Goal: Task Accomplishment & Management: Manage account settings

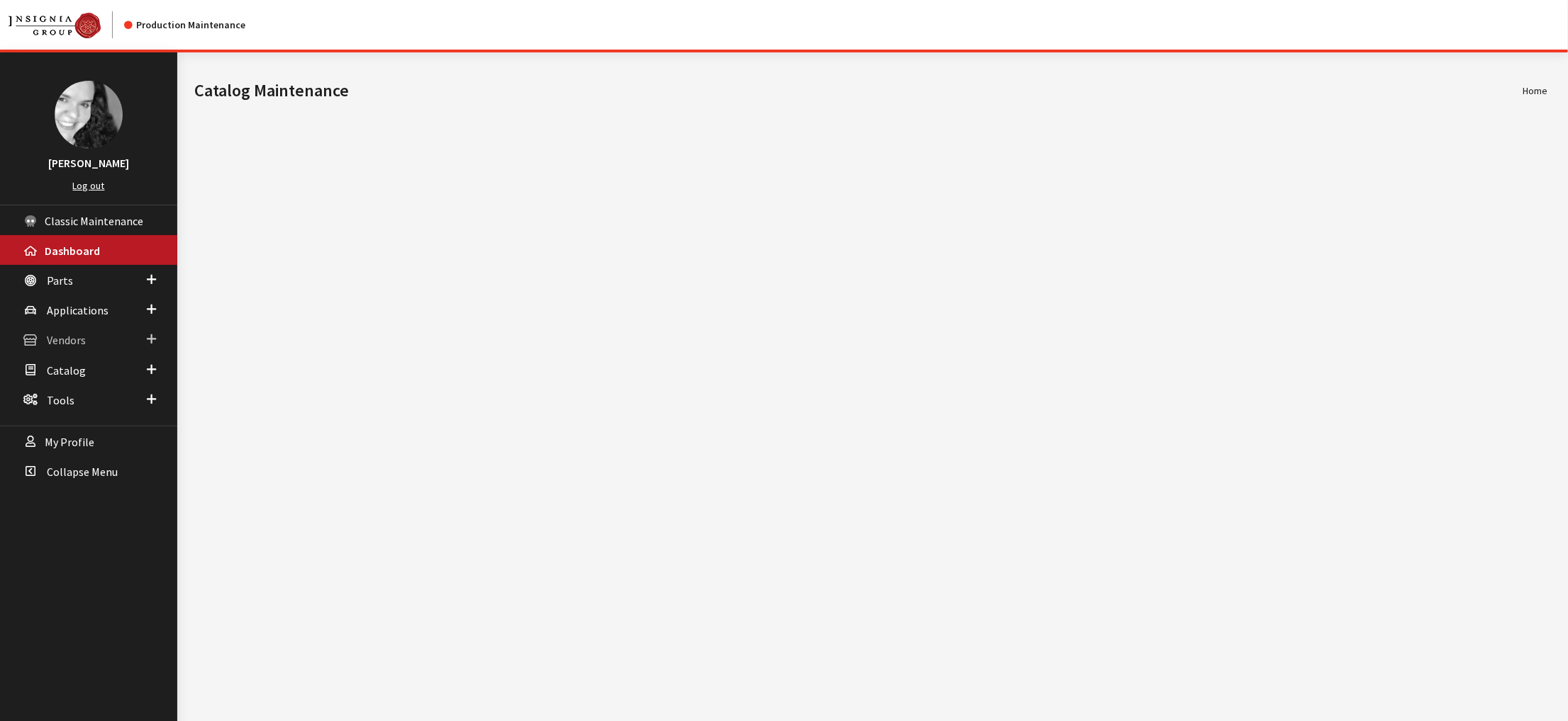
drag, startPoint x: 0, startPoint y: 0, endPoint x: 69, endPoint y: 387, distance: 393.1
click at [69, 348] on span "Vendors" at bounding box center [67, 341] width 39 height 14
click at [78, 381] on link "Dealer Search" at bounding box center [88, 368] width 177 height 26
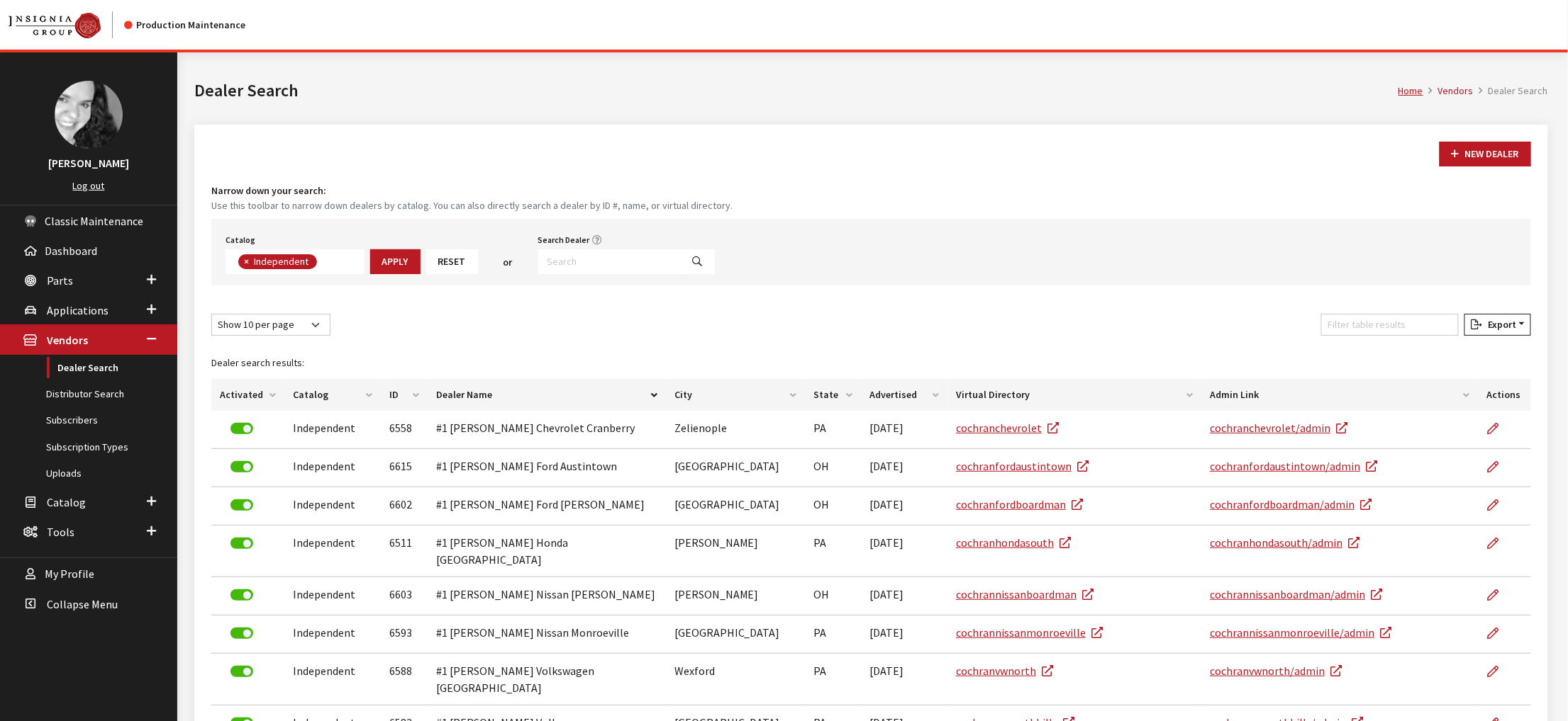
scroll to position [123, 0]
type input "flow"
select select
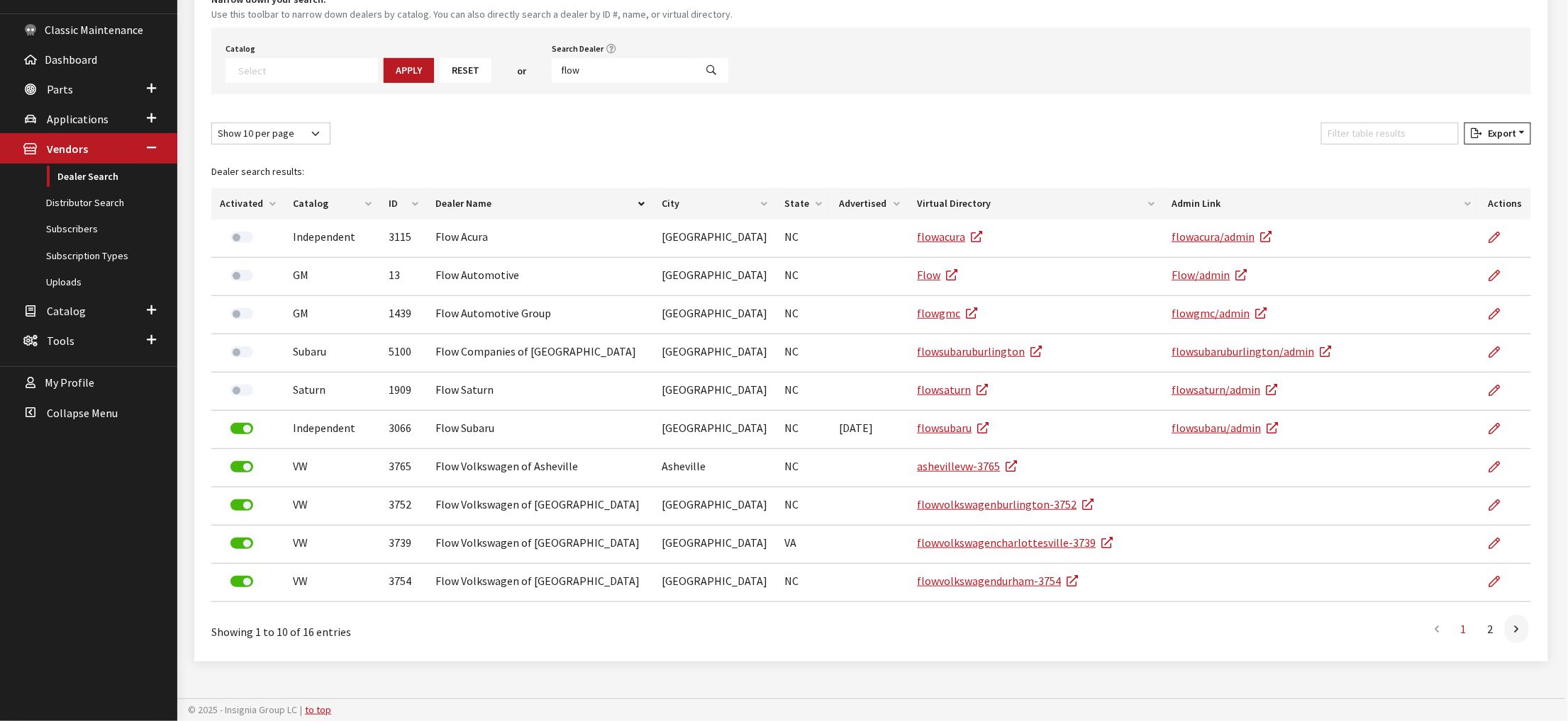
scroll to position [387, 0]
click at [1512, 619] on link at bounding box center [1517, 629] width 24 height 29
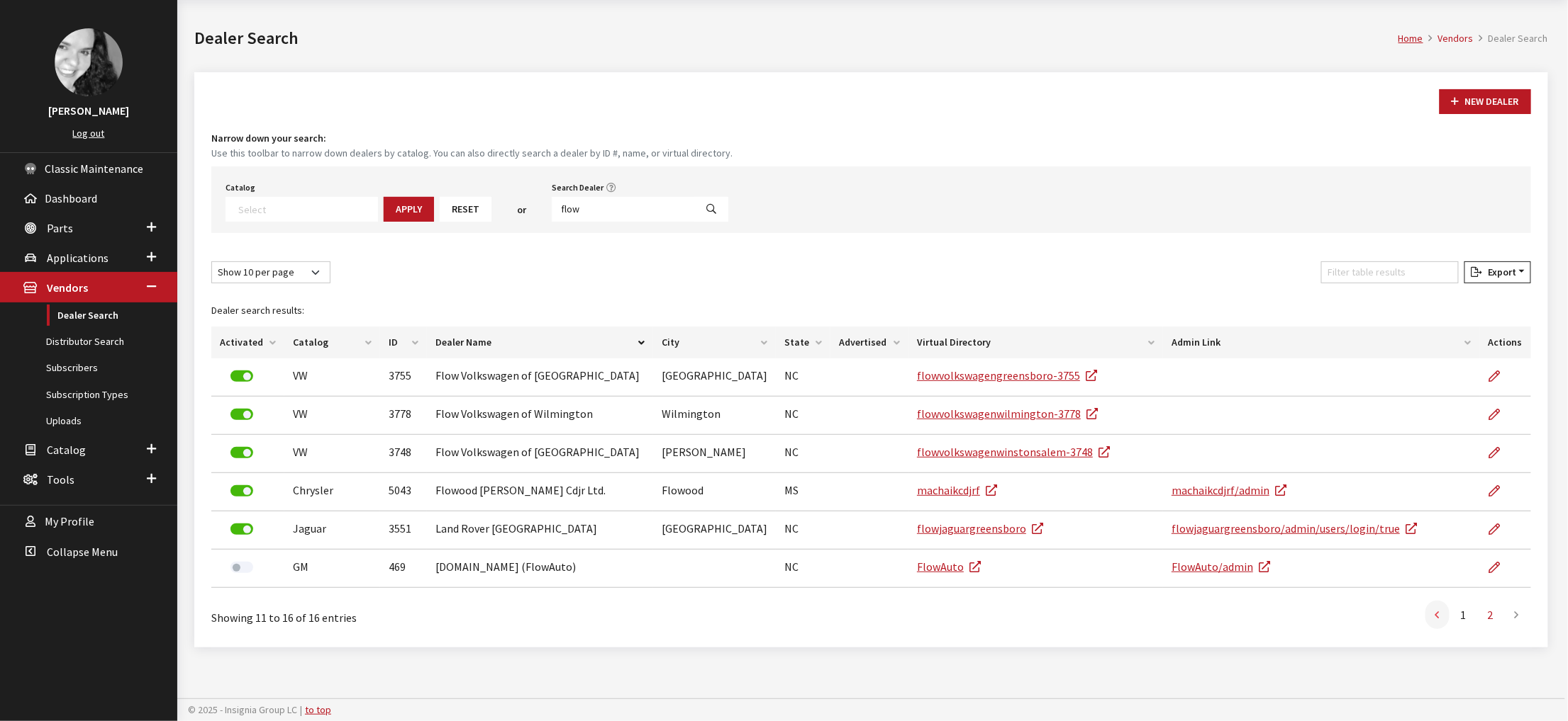
click at [1425, 624] on link at bounding box center [1437, 615] width 24 height 29
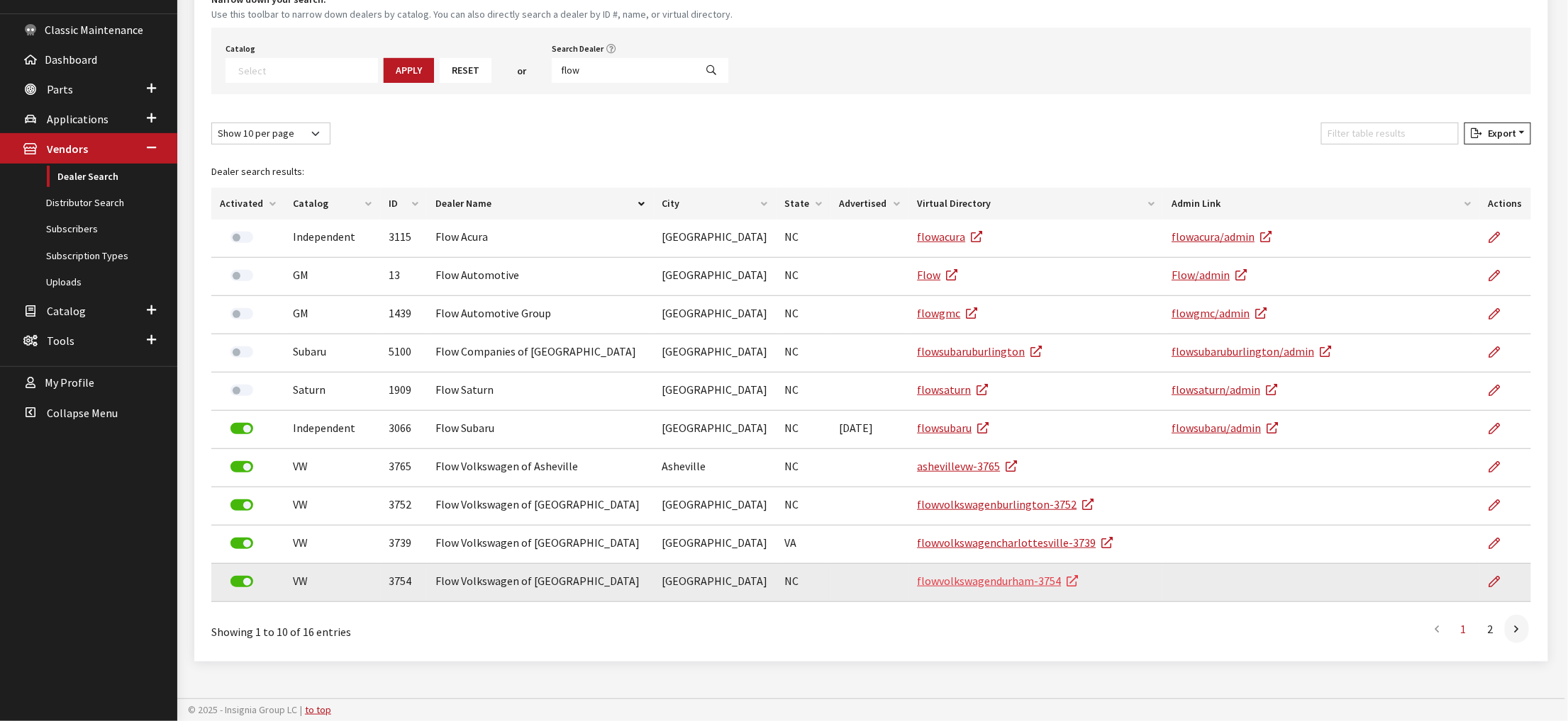
click at [1040, 574] on link "flowvolkswagendurham-3754" at bounding box center [998, 580] width 161 height 14
click at [1489, 577] on icon at bounding box center [1495, 582] width 11 height 11
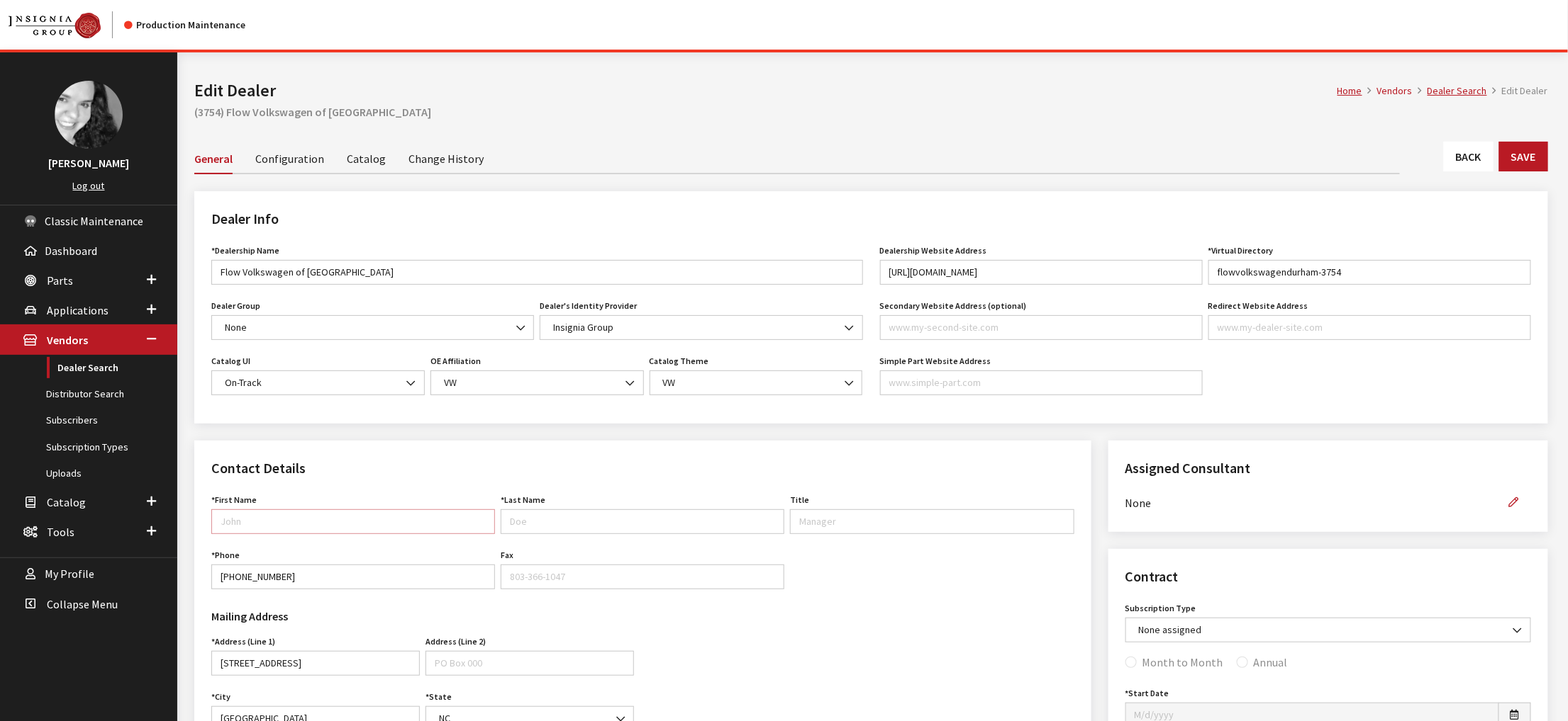
click at [295, 534] on input "First Name" at bounding box center [353, 521] width 283 height 25
type input "Dealer"
click at [385, 173] on link "Catalog" at bounding box center [366, 158] width 39 height 30
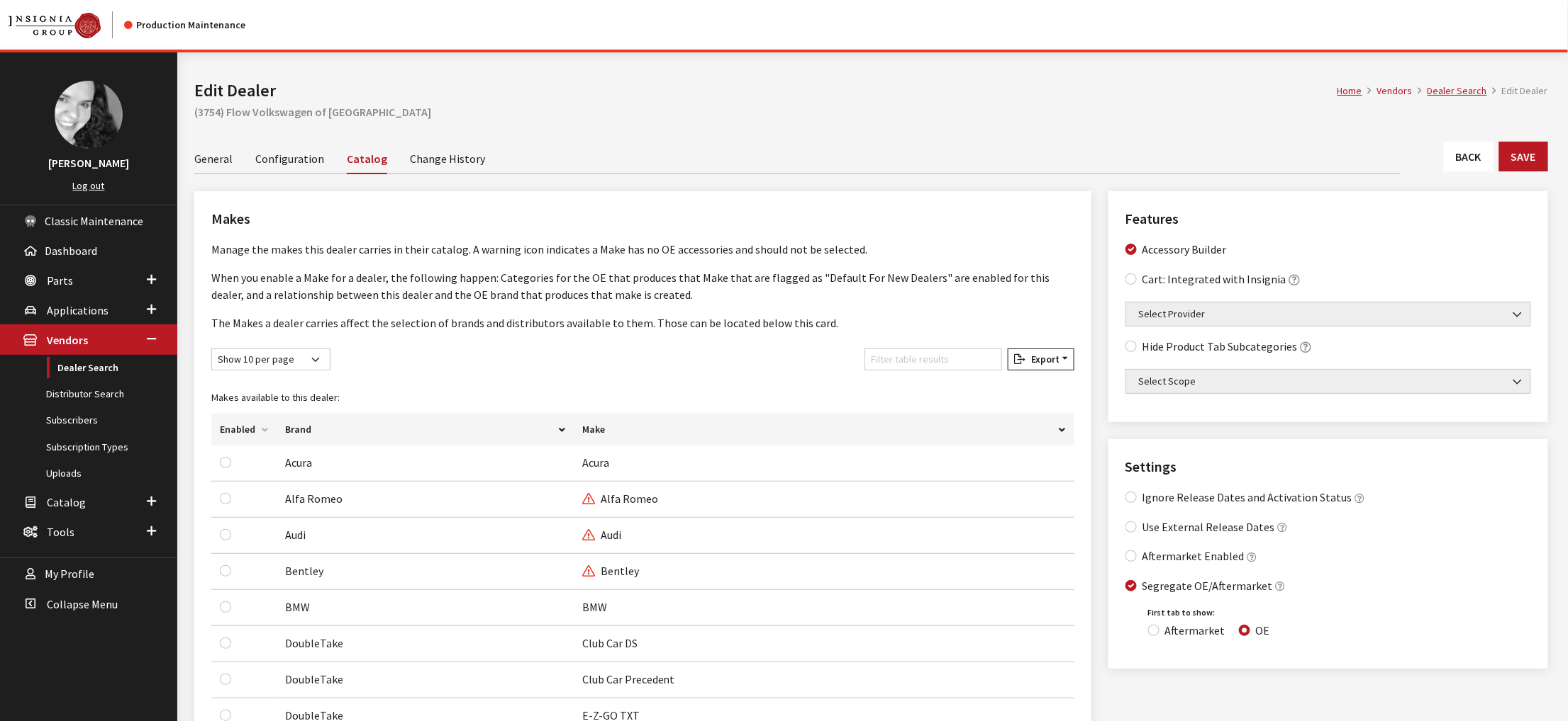
click at [307, 173] on link "Configuration" at bounding box center [290, 158] width 69 height 30
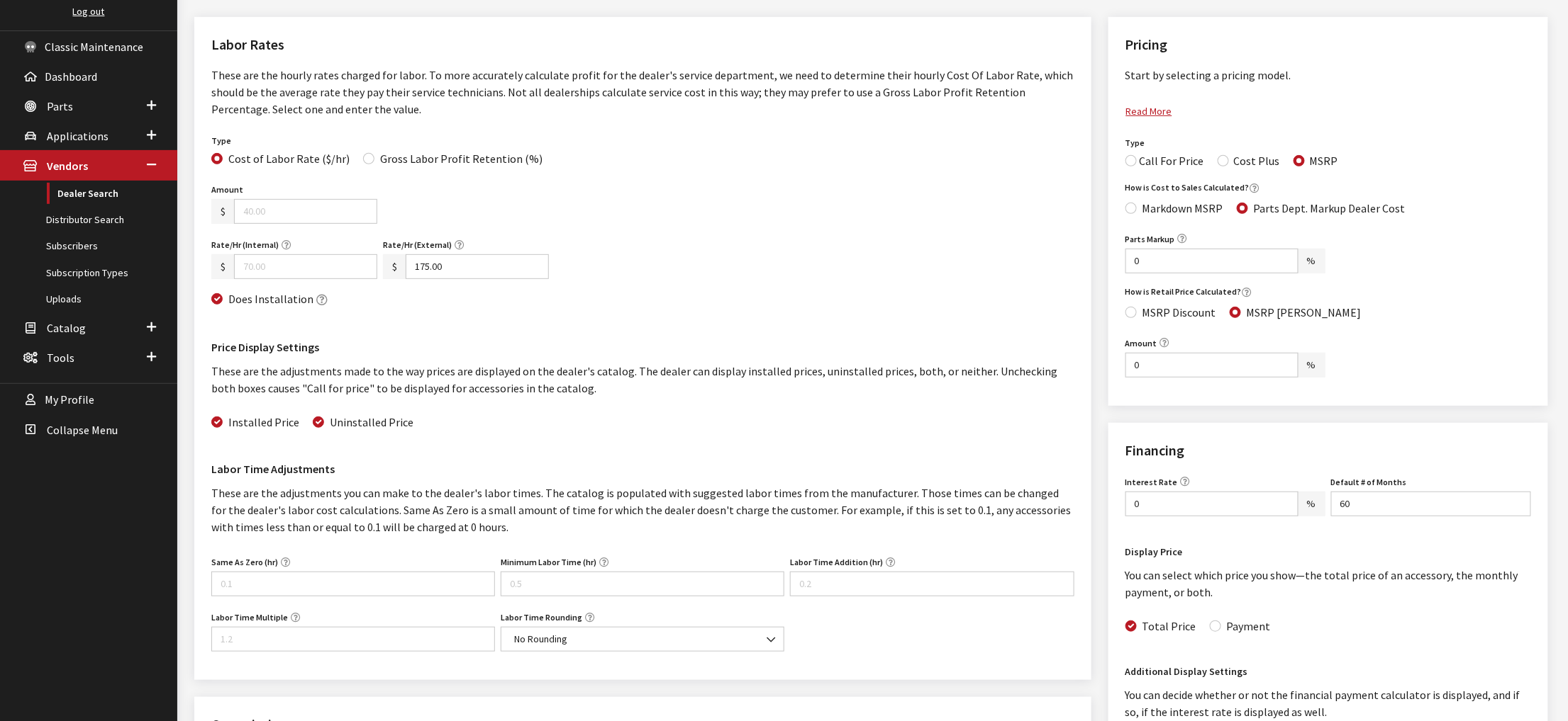
scroll to position [104, 0]
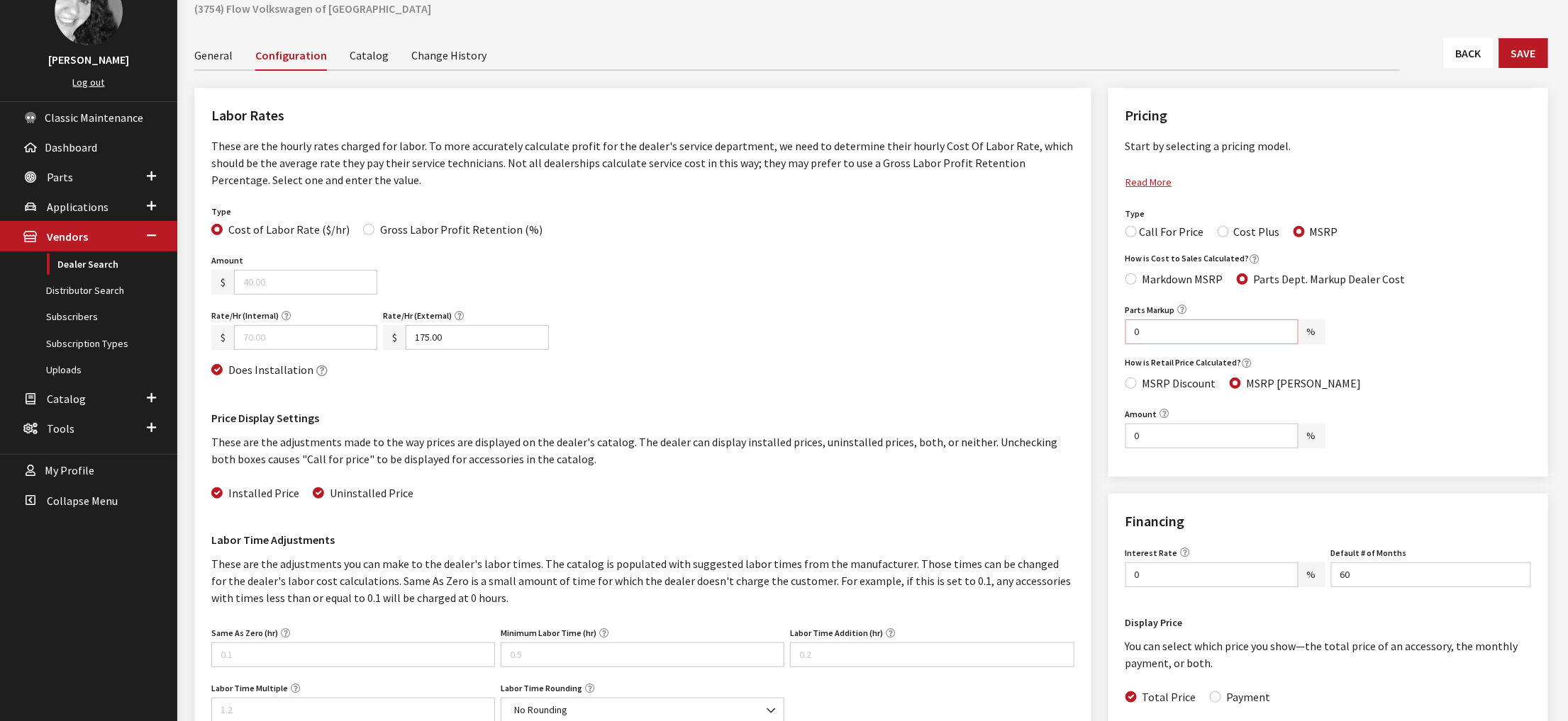
drag, startPoint x: 1148, startPoint y: 410, endPoint x: 1116, endPoint y: 410, distance: 32.0
click at [1116, 410] on div "Pricing Start by selecting a pricing model. The Cost Plus model computes access…" at bounding box center [1328, 282] width 440 height 389
drag, startPoint x: 1151, startPoint y: 548, endPoint x: 1110, endPoint y: 542, distance: 41.4
click at [1110, 477] on div "Pricing Start by selecting a pricing model. The Cost Plus model computes access…" at bounding box center [1328, 282] width 440 height 389
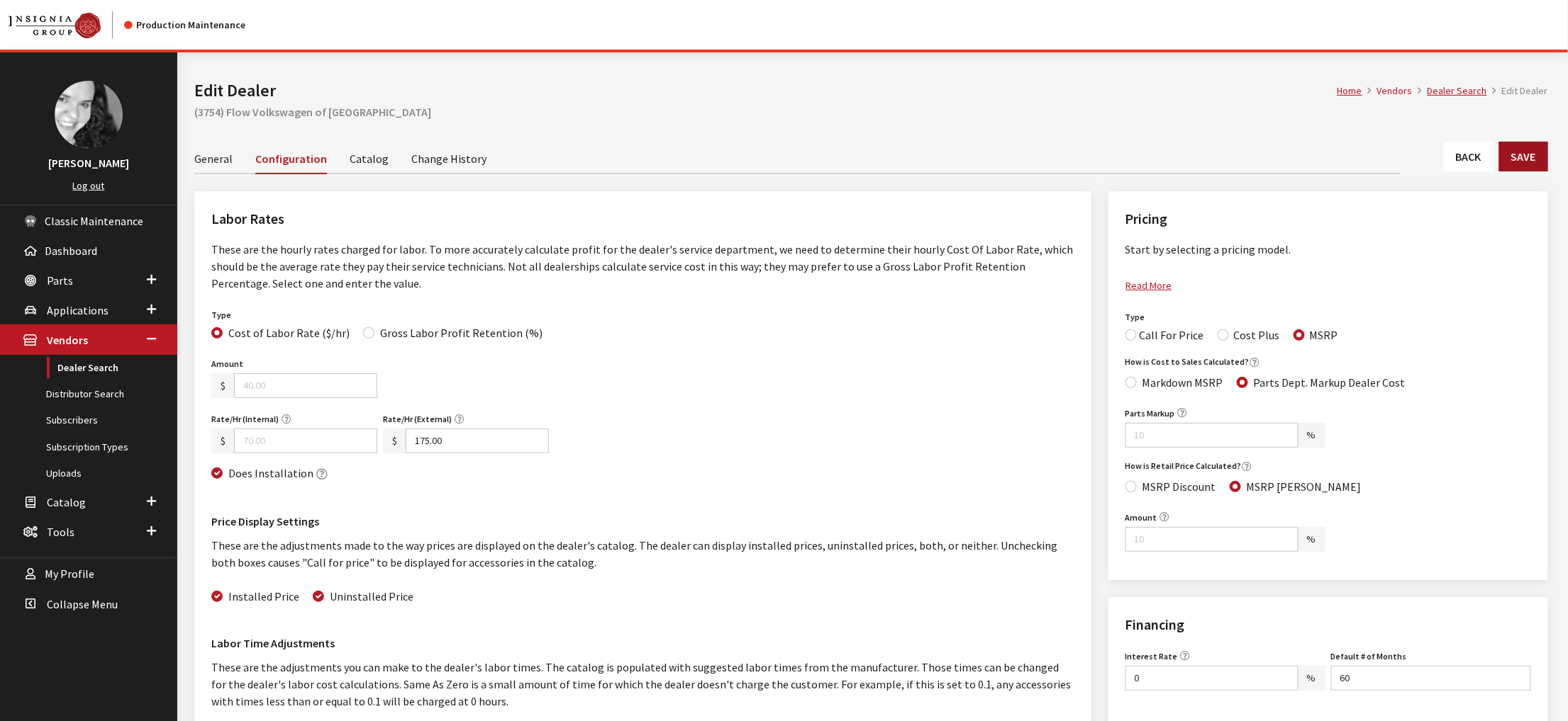
click at [1517, 171] on button "Save" at bounding box center [1524, 156] width 49 height 30
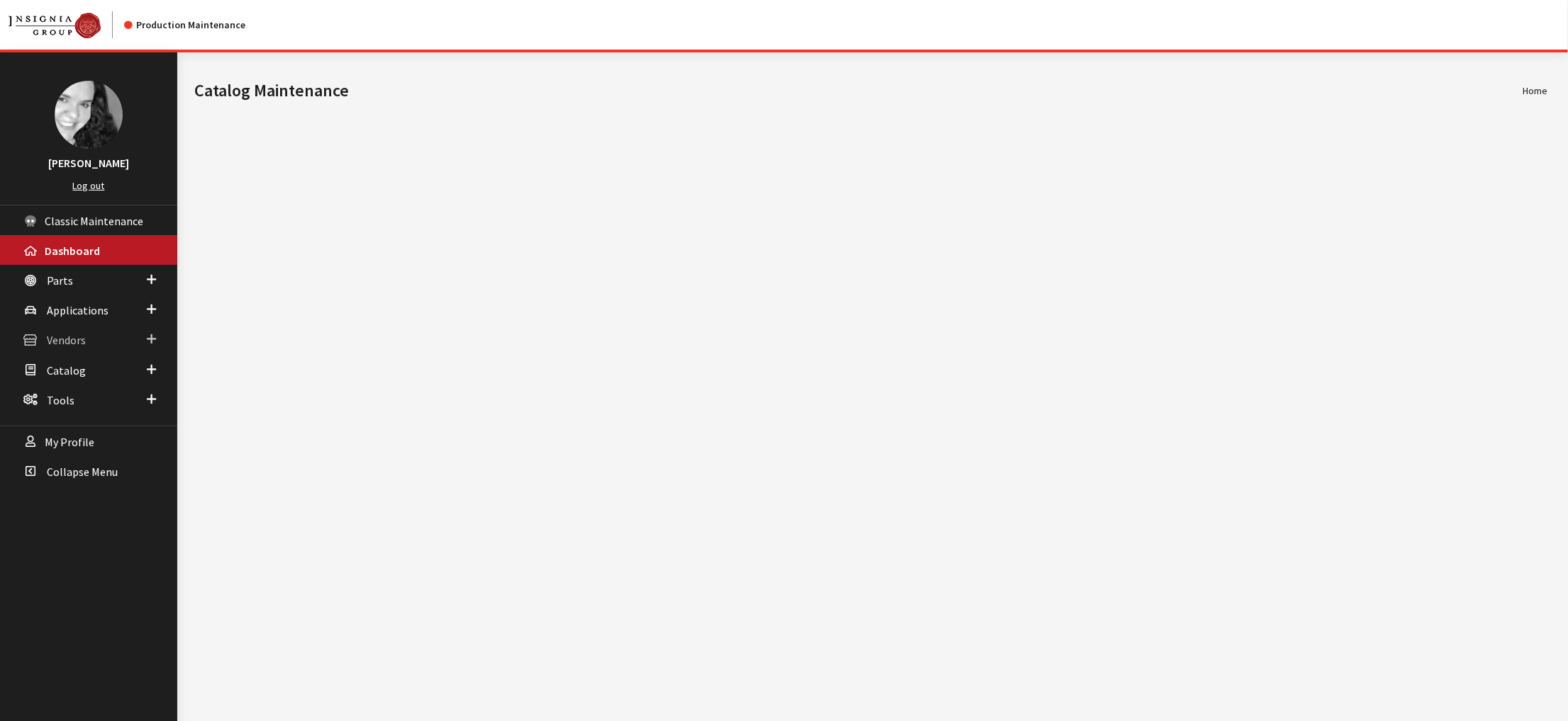
click at [80, 348] on span "Vendors" at bounding box center [67, 341] width 39 height 14
click at [81, 381] on link "Dealer Search" at bounding box center [88, 368] width 177 height 26
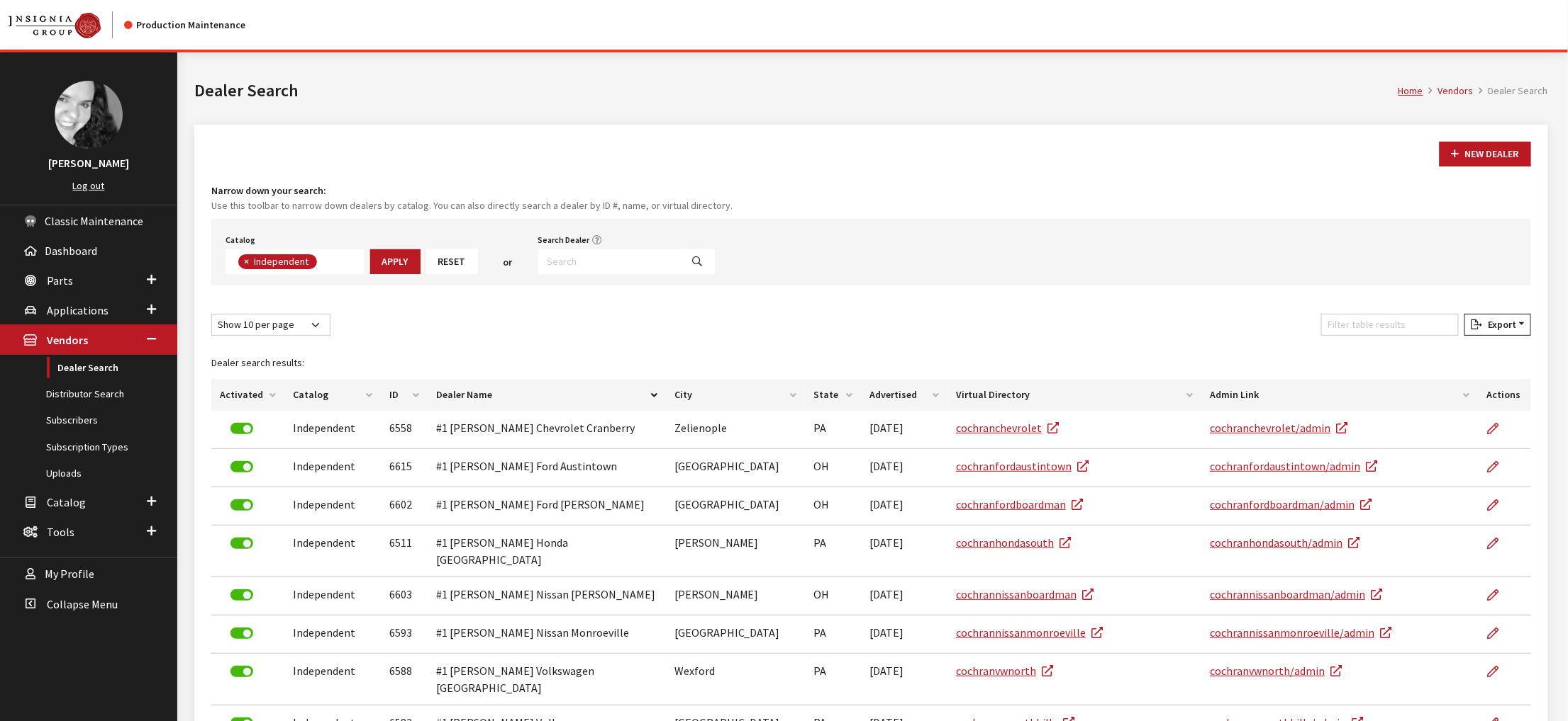
scroll to position [123, 0]
type input "flow volks"
select select
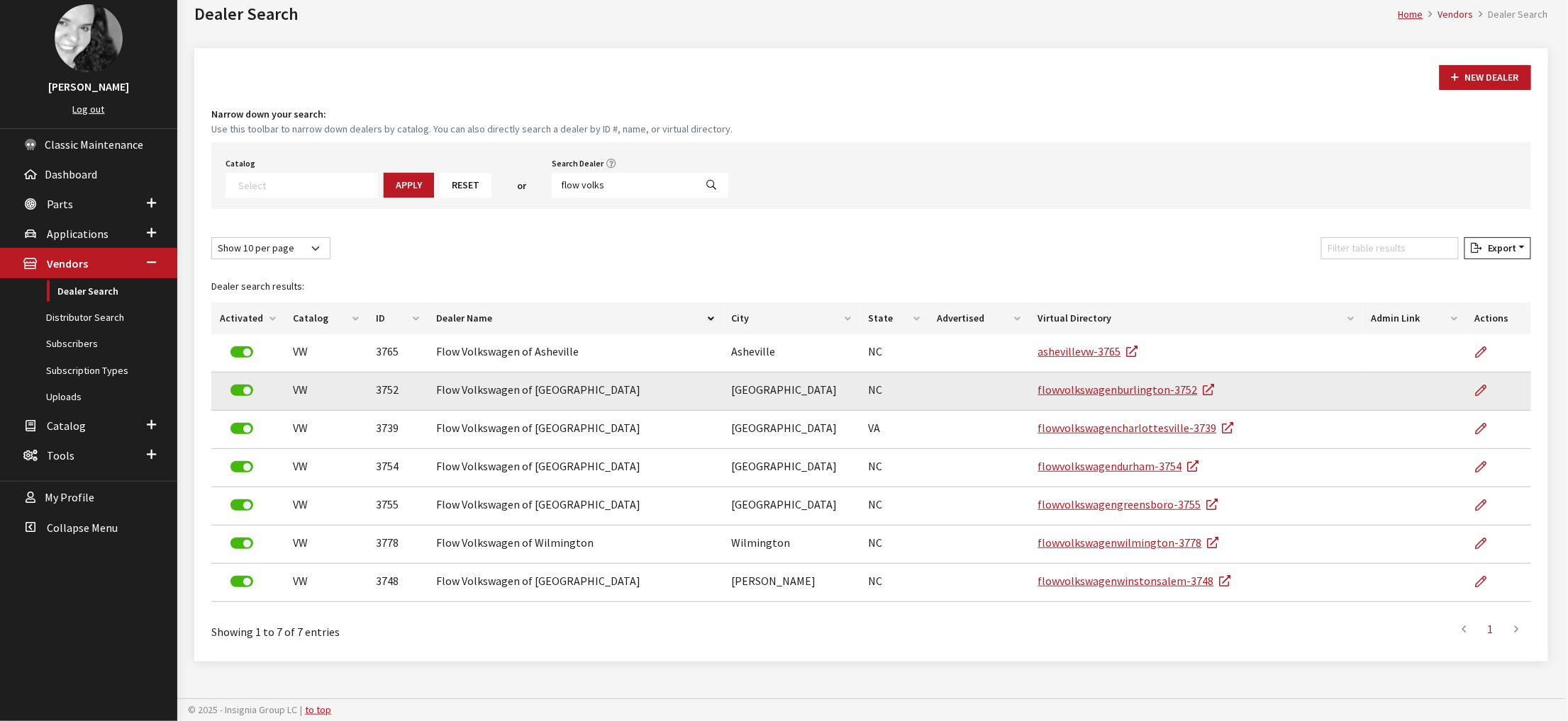
scroll to position [186, 0]
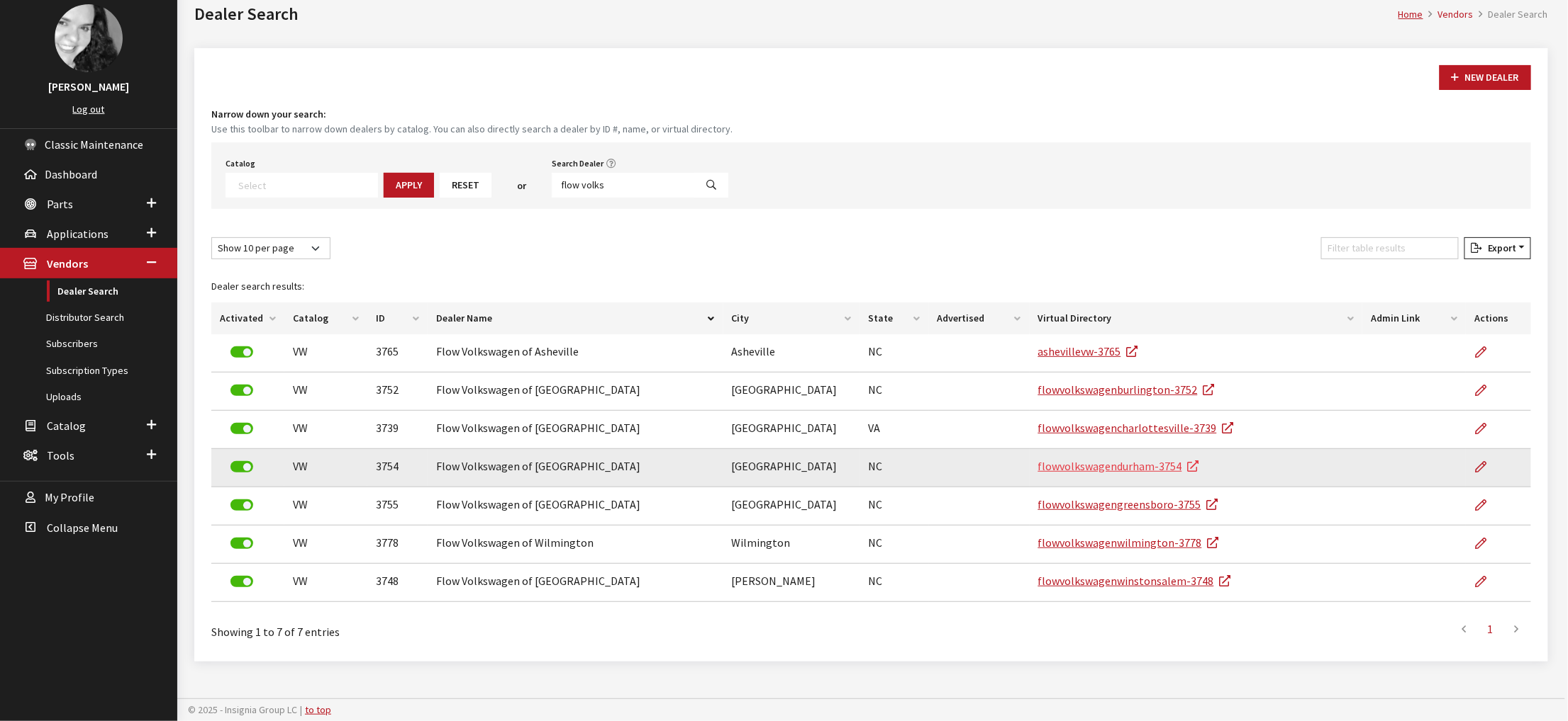
click at [1183, 459] on link "flowvolkswagendurham-3754" at bounding box center [1119, 466] width 161 height 14
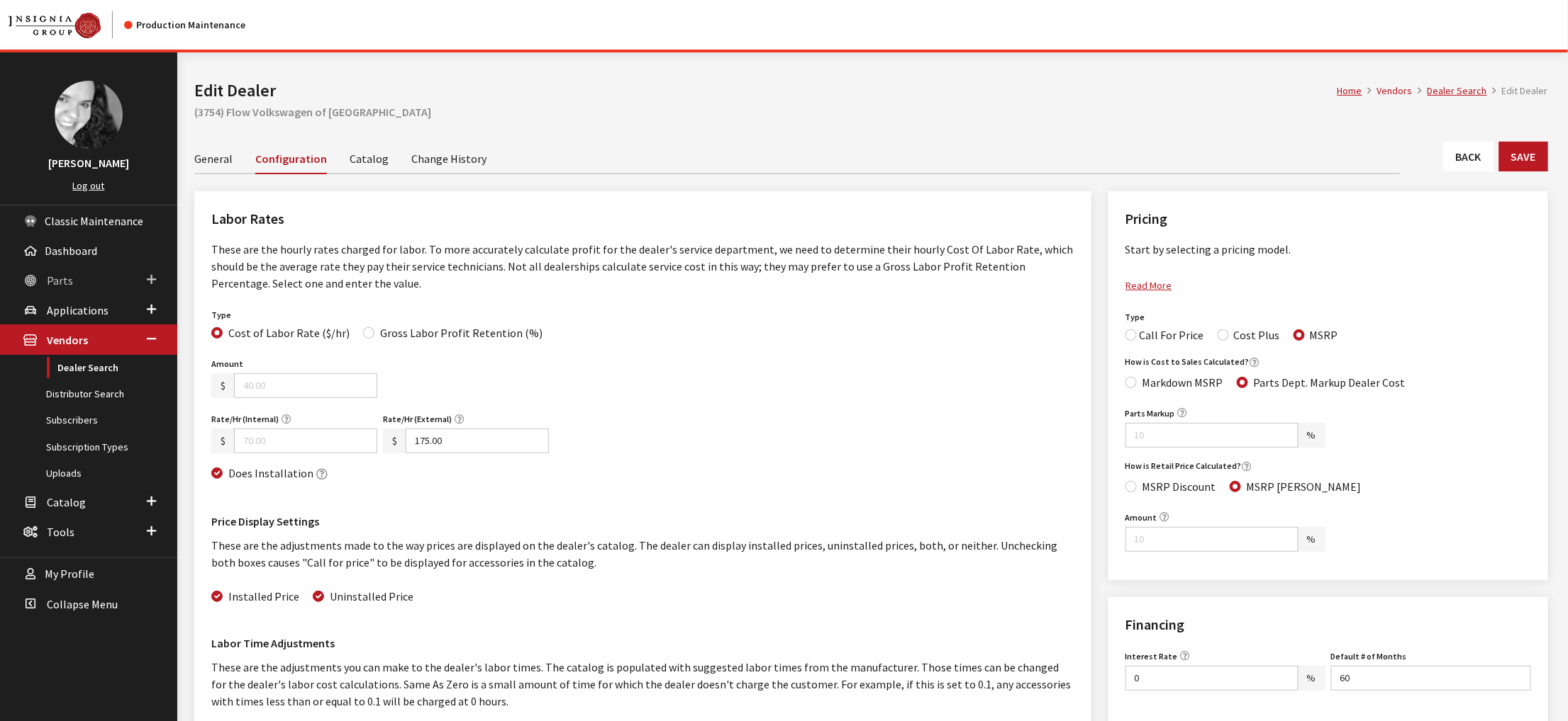
click at [73, 288] on span "Parts" at bounding box center [60, 280] width 26 height 14
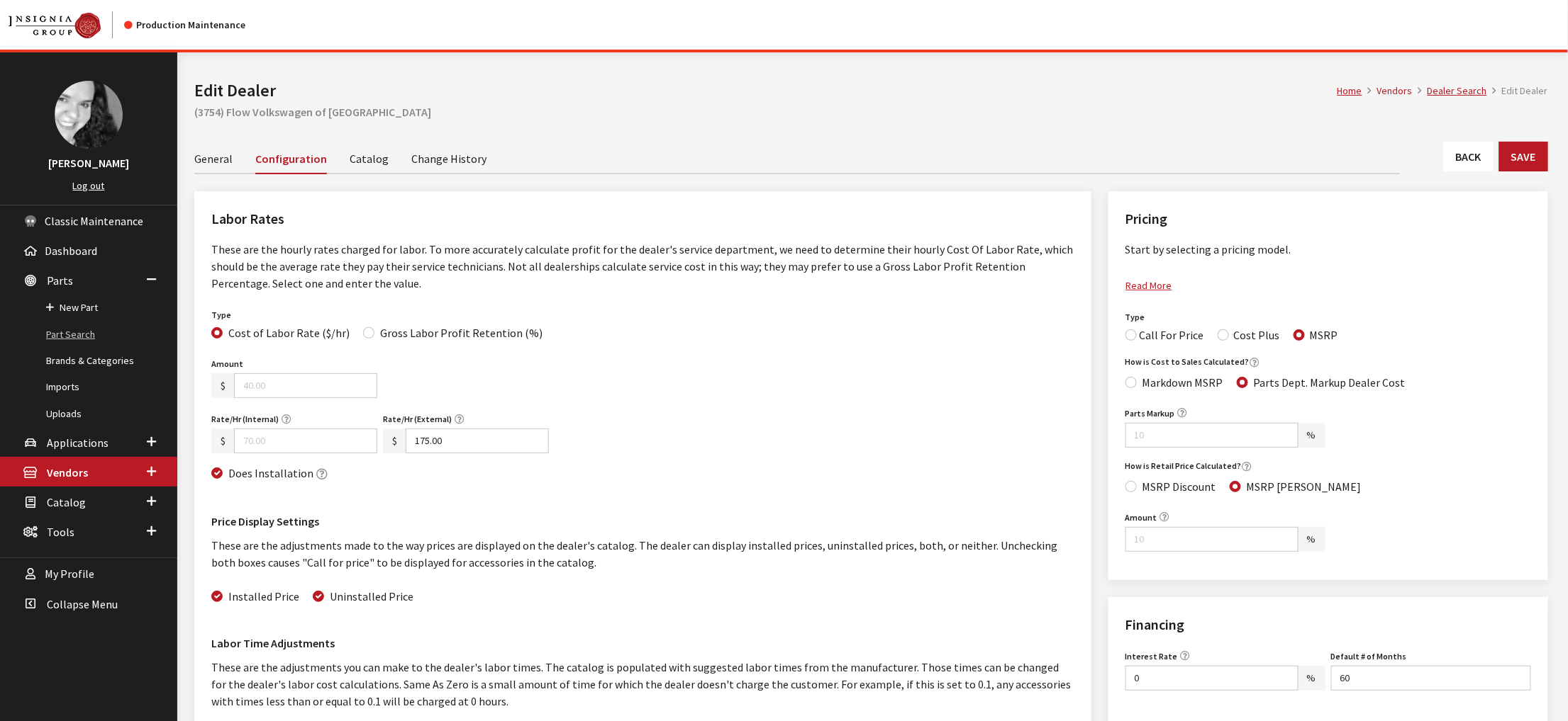
click at [88, 348] on link "Part Search" at bounding box center [88, 335] width 177 height 26
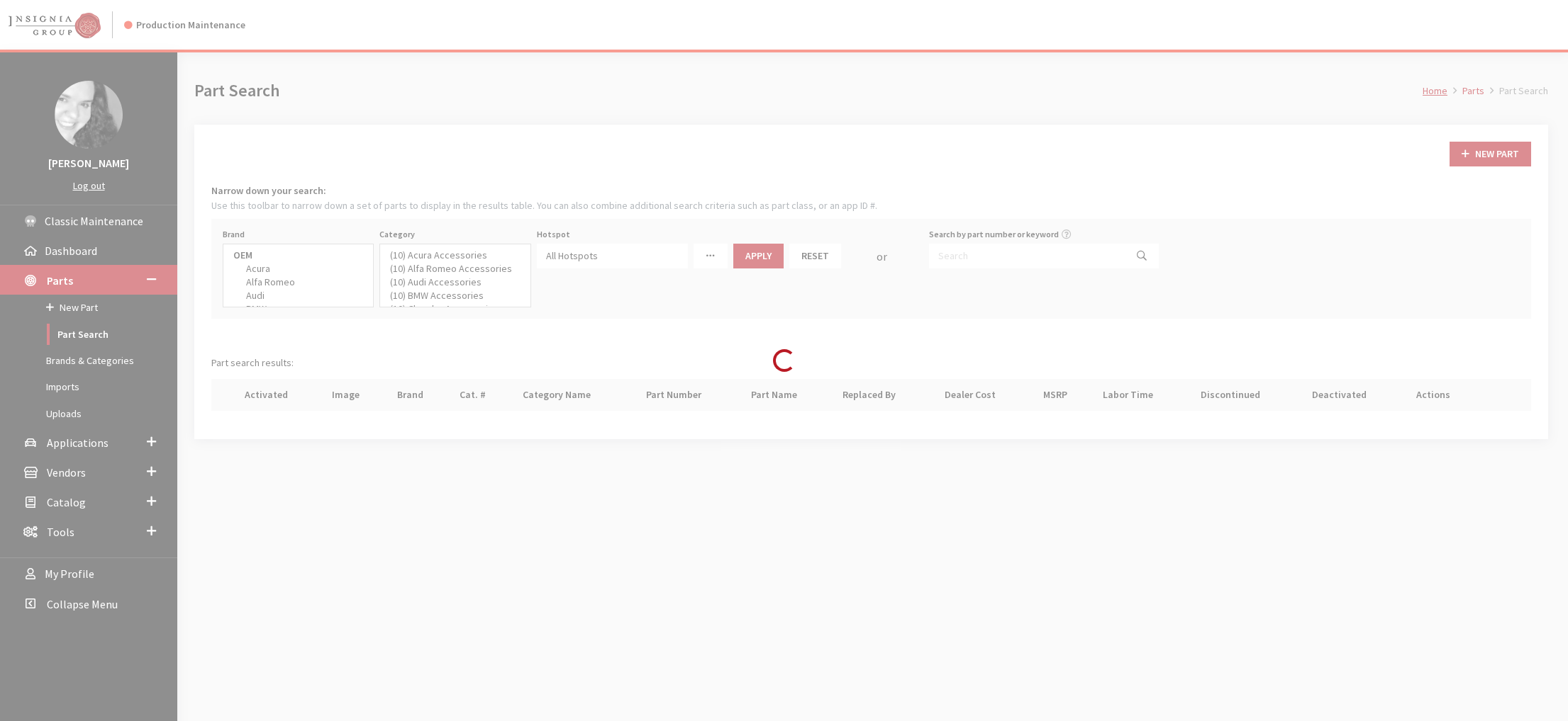
select select
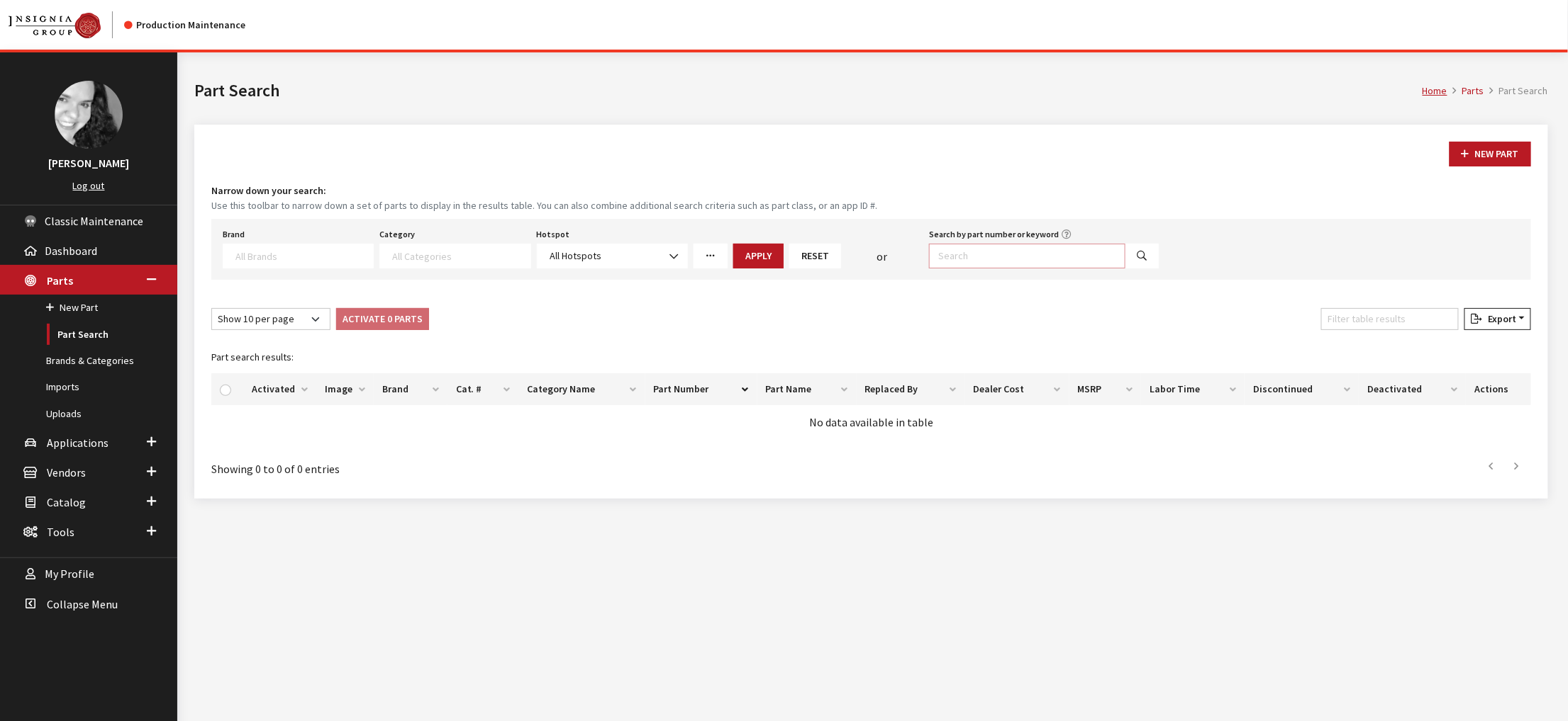
click at [973, 268] on input "Search by part number or keyword" at bounding box center [1027, 255] width 196 height 25
paste input "M-1447-FBC1"
type input "M-1447-FBC1"
select select
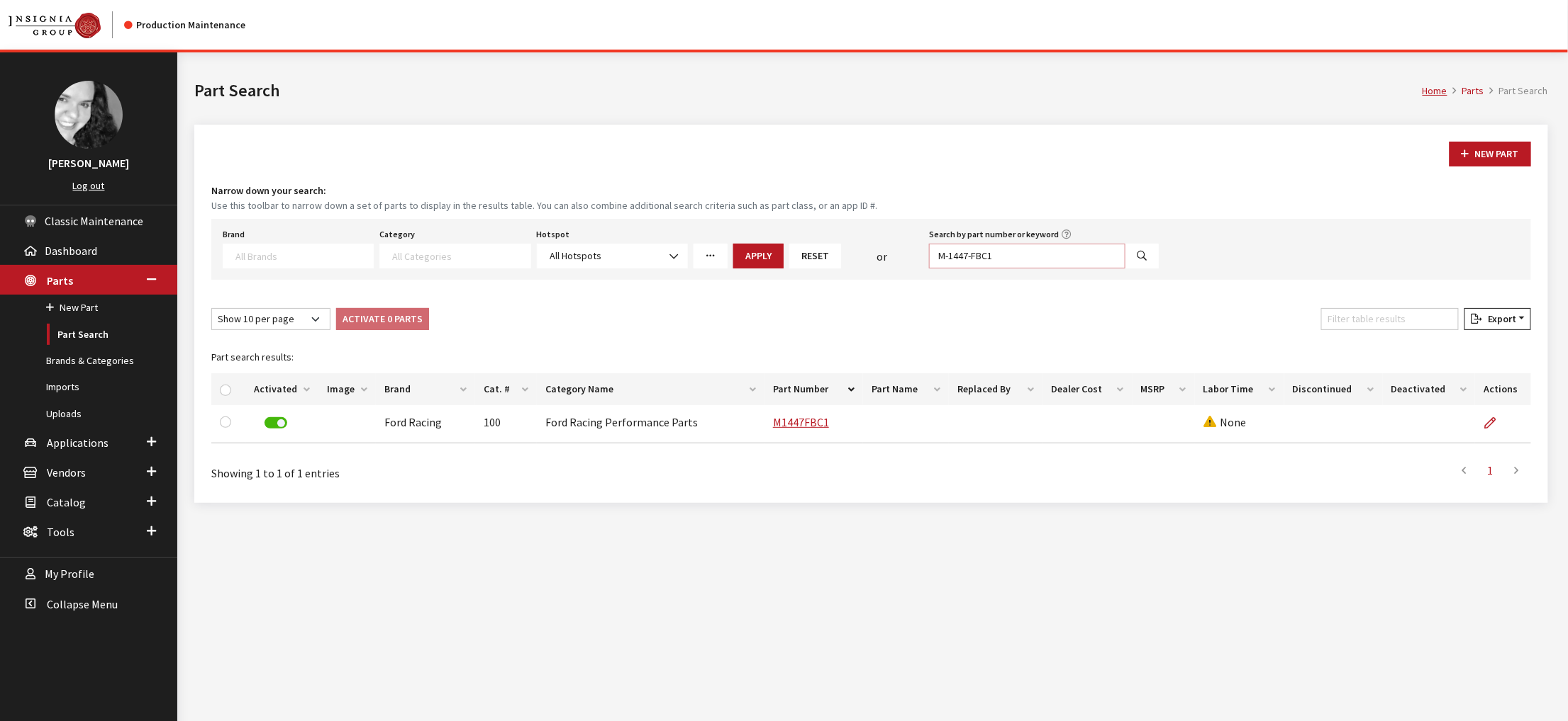
click at [964, 268] on input "M-1447-FBC1" at bounding box center [1027, 255] width 196 height 25
click at [769, 214] on div "New Part Narrow down your search: Use this toolbar to narrow down a set of part…" at bounding box center [872, 314] width 1354 height 379
